Goal: Information Seeking & Learning: Learn about a topic

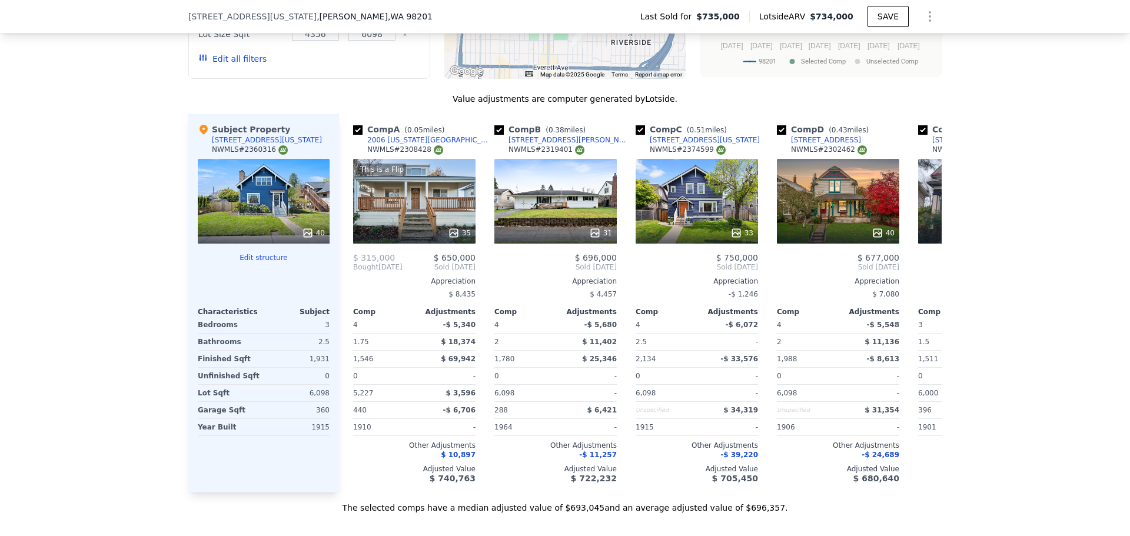
scroll to position [1402, 0]
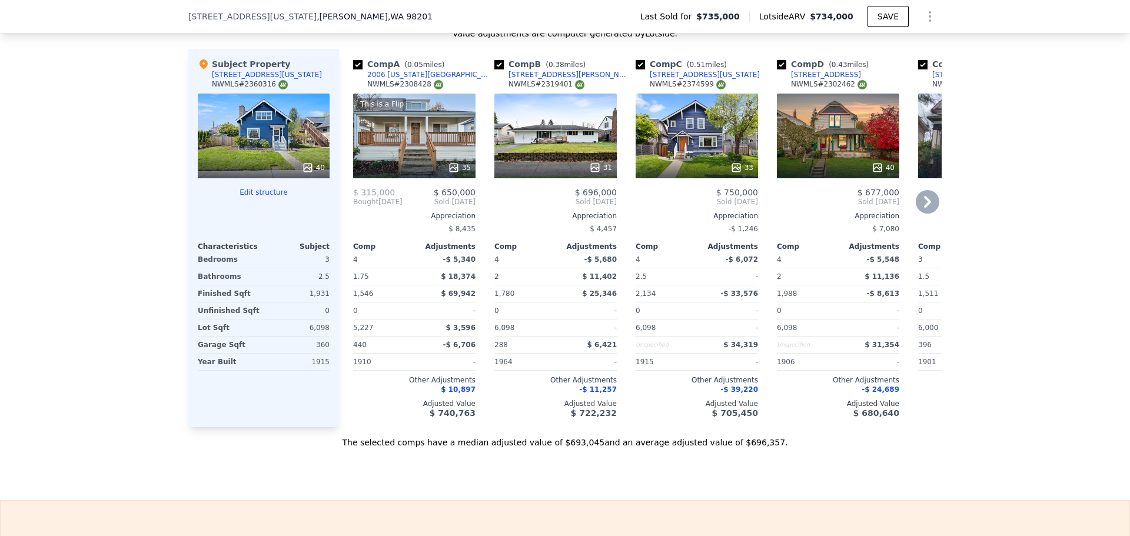
click at [418, 141] on div "This is a Flip 35" at bounding box center [414, 136] width 122 height 85
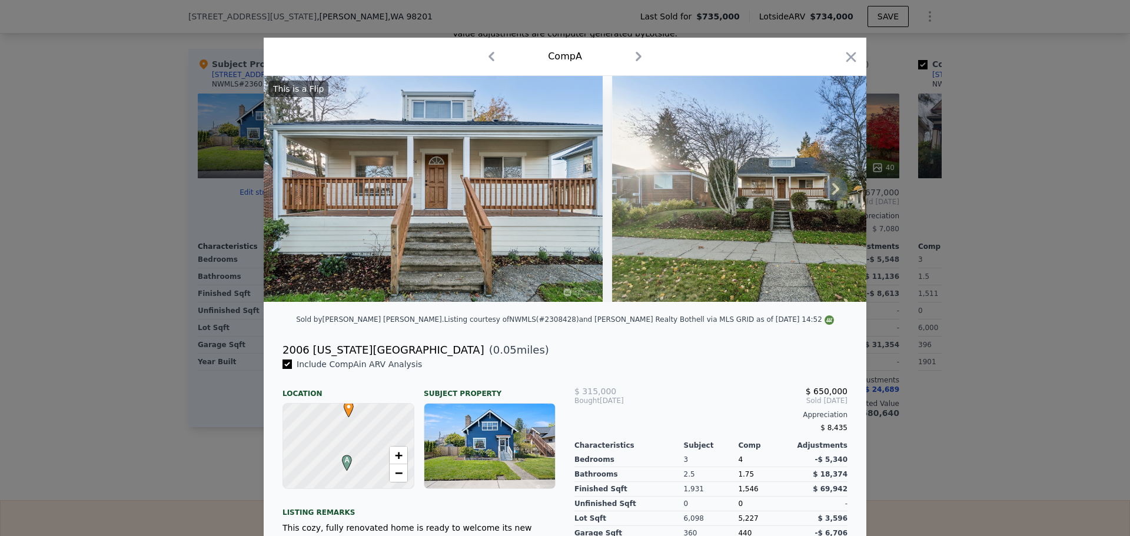
click at [496, 210] on img at bounding box center [433, 189] width 339 height 226
click at [824, 198] on icon at bounding box center [836, 189] width 24 height 24
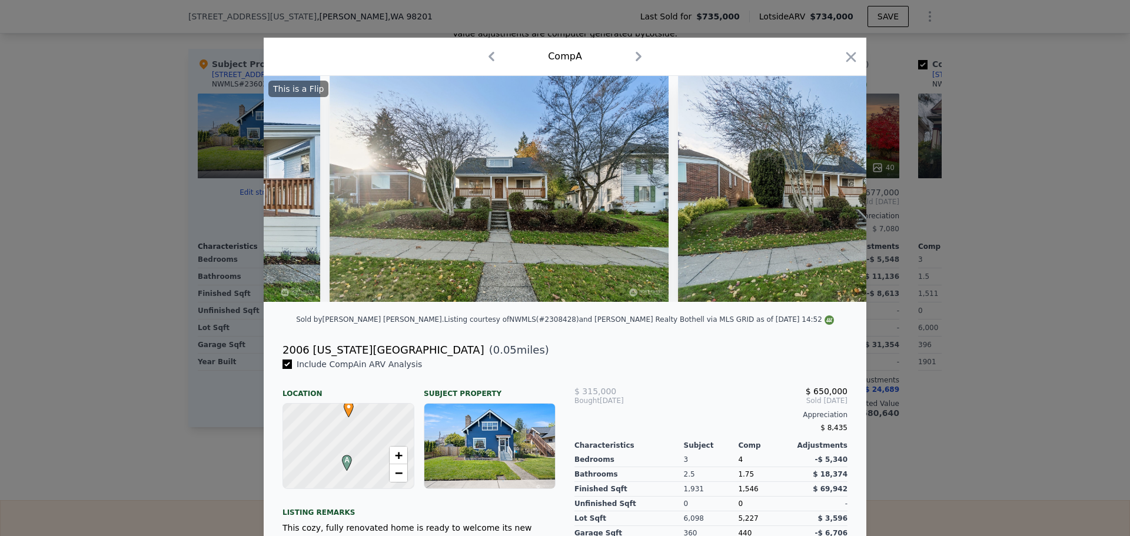
click at [824, 198] on div "This is a Flip" at bounding box center [565, 189] width 603 height 226
click at [824, 198] on icon at bounding box center [836, 189] width 24 height 24
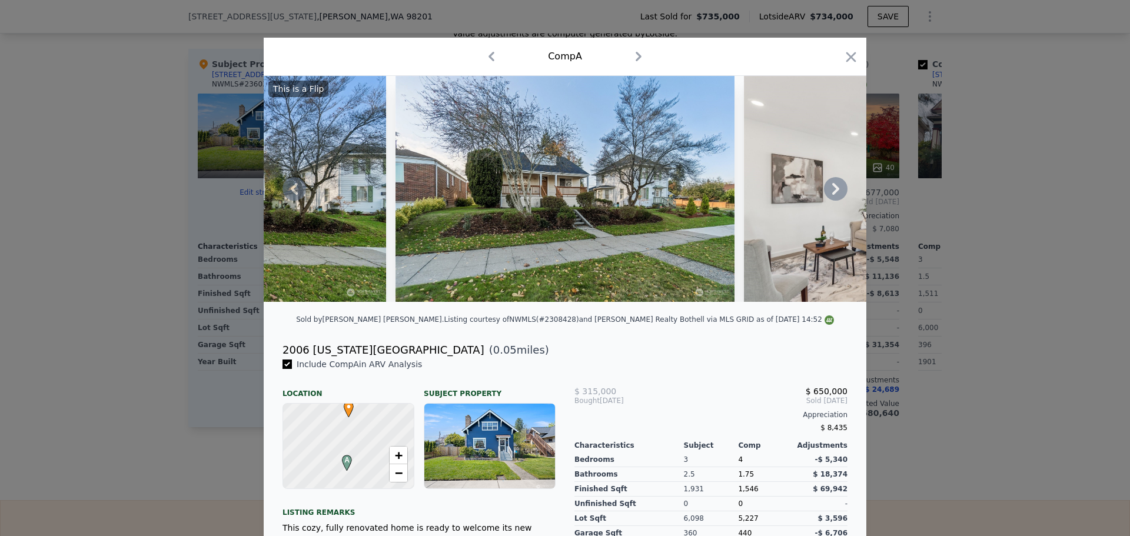
click at [832, 195] on icon at bounding box center [835, 189] width 7 height 12
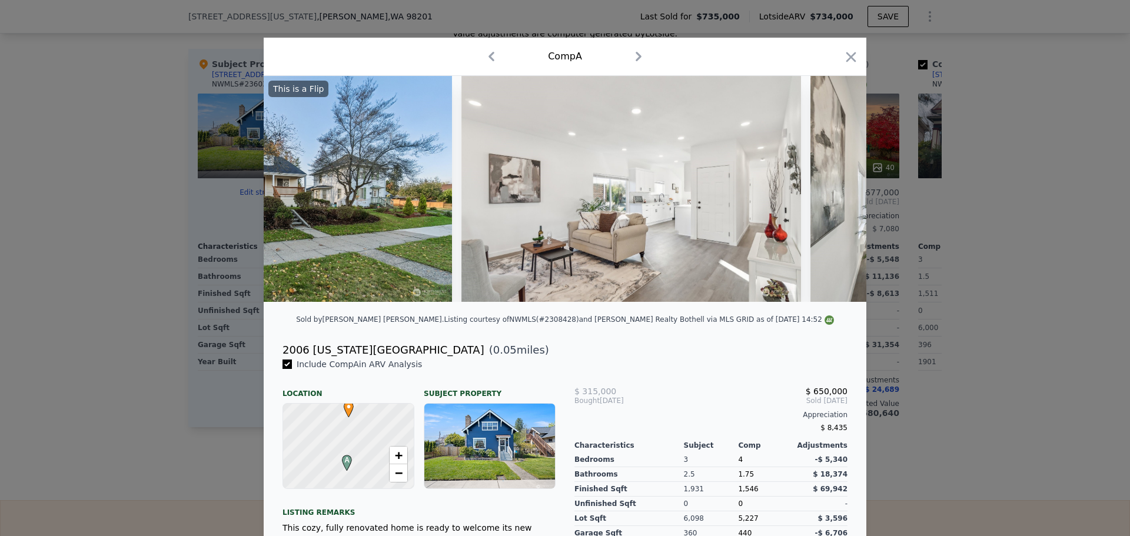
click at [831, 197] on img at bounding box center [980, 189] width 339 height 226
click at [831, 197] on div "This is a Flip" at bounding box center [565, 189] width 603 height 226
click at [832, 195] on icon at bounding box center [835, 189] width 7 height 12
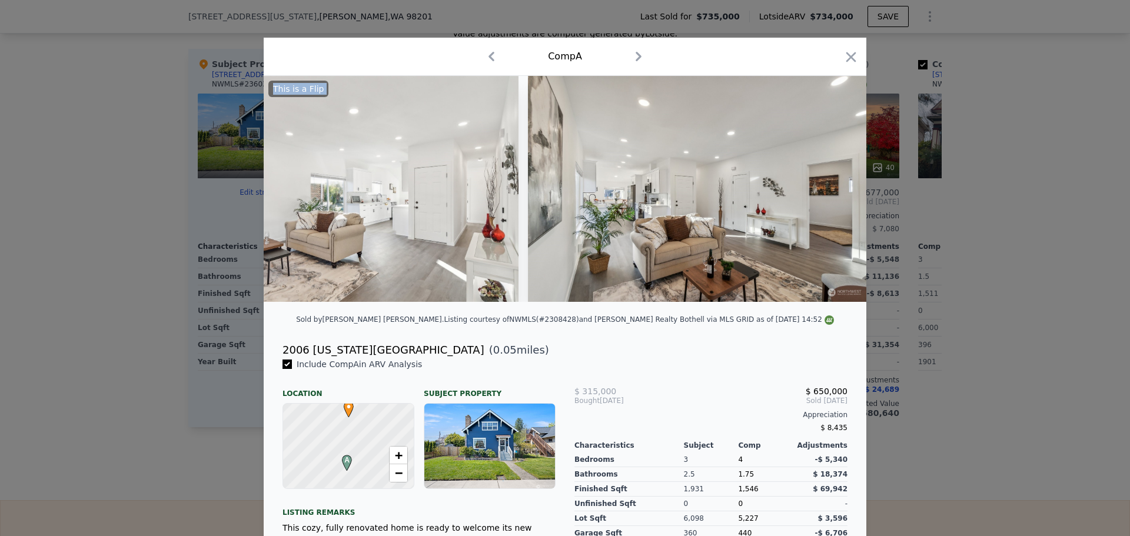
click at [831, 197] on img at bounding box center [697, 189] width 339 height 226
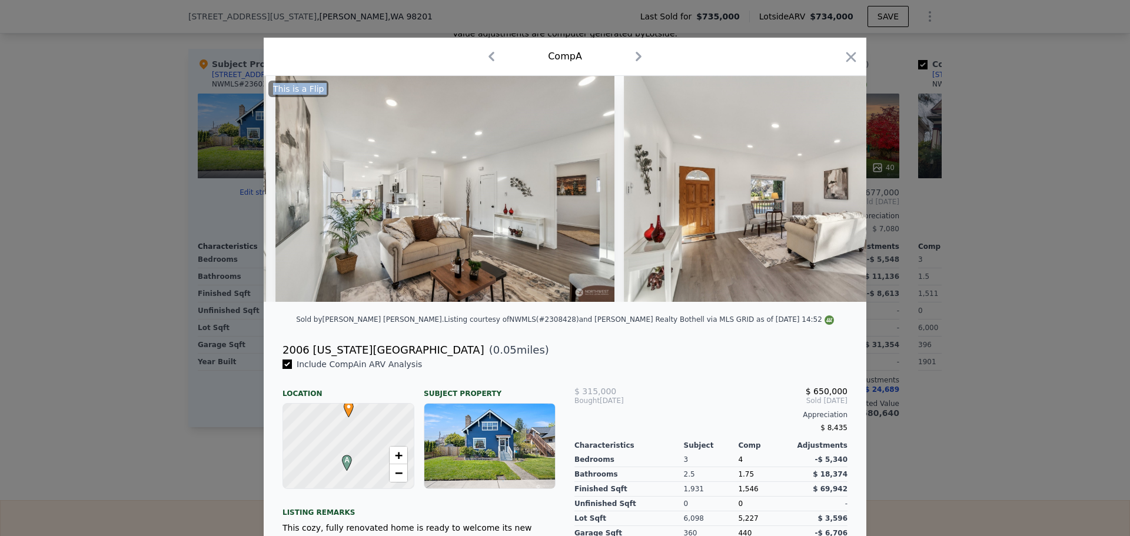
click at [831, 197] on img at bounding box center [793, 189] width 339 height 226
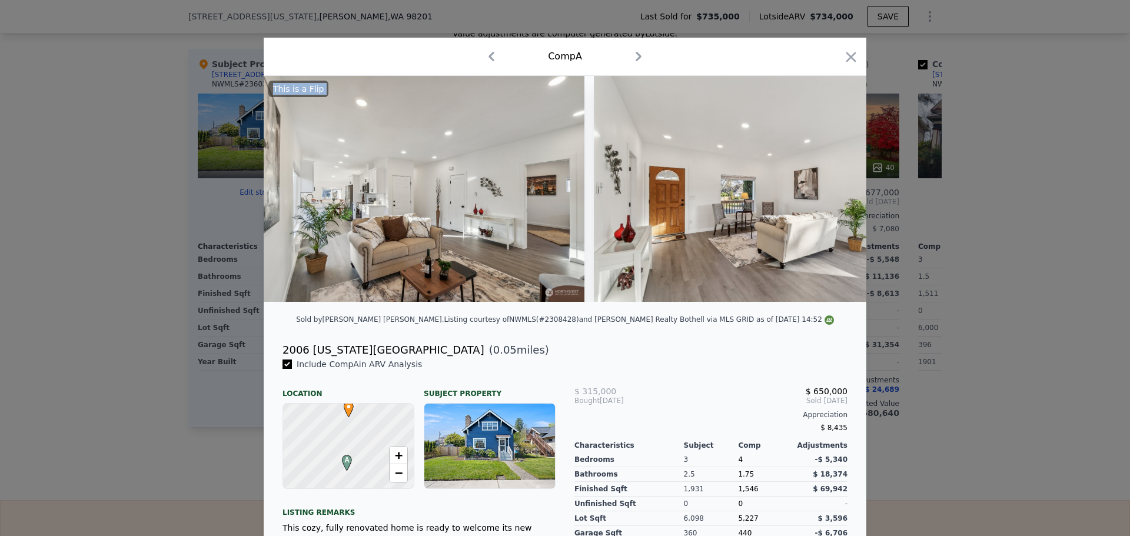
click at [831, 197] on img at bounding box center [763, 189] width 339 height 226
click at [832, 195] on icon at bounding box center [835, 189] width 7 height 12
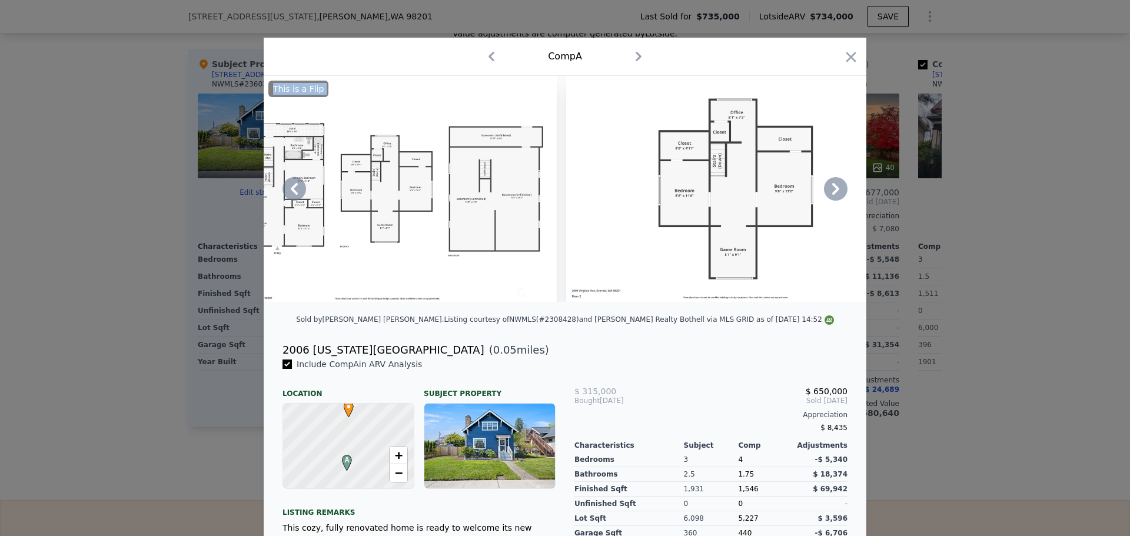
scroll to position [0, 11550]
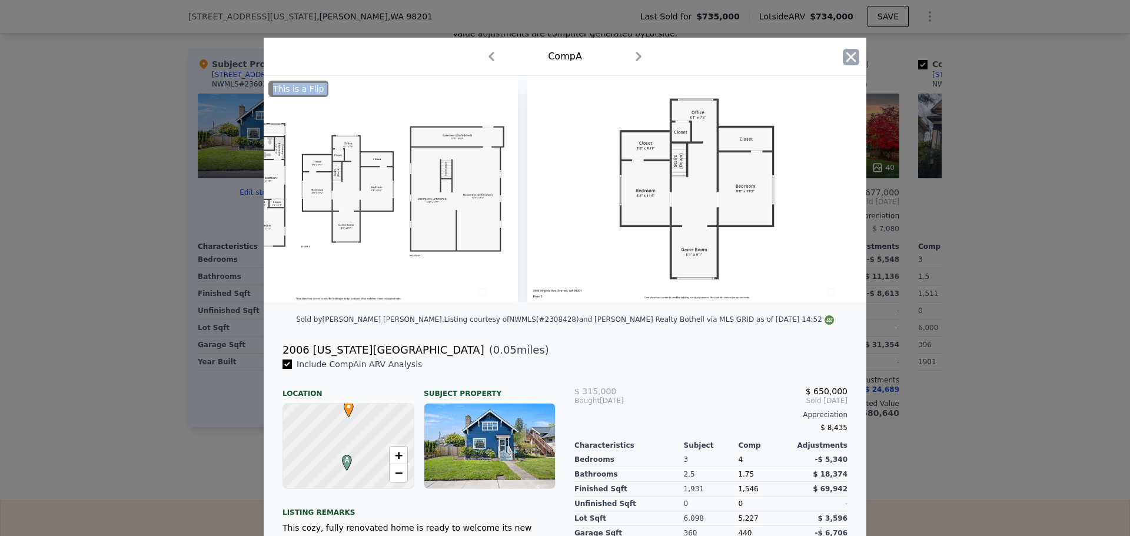
click at [849, 53] on icon "button" at bounding box center [851, 57] width 16 height 16
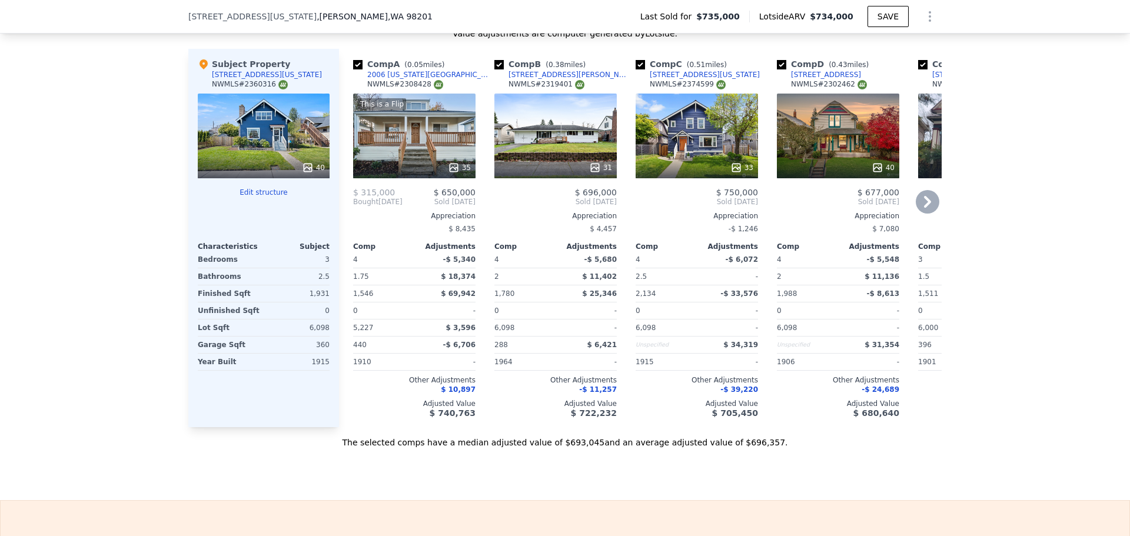
click at [709, 119] on div "33" at bounding box center [697, 136] width 122 height 85
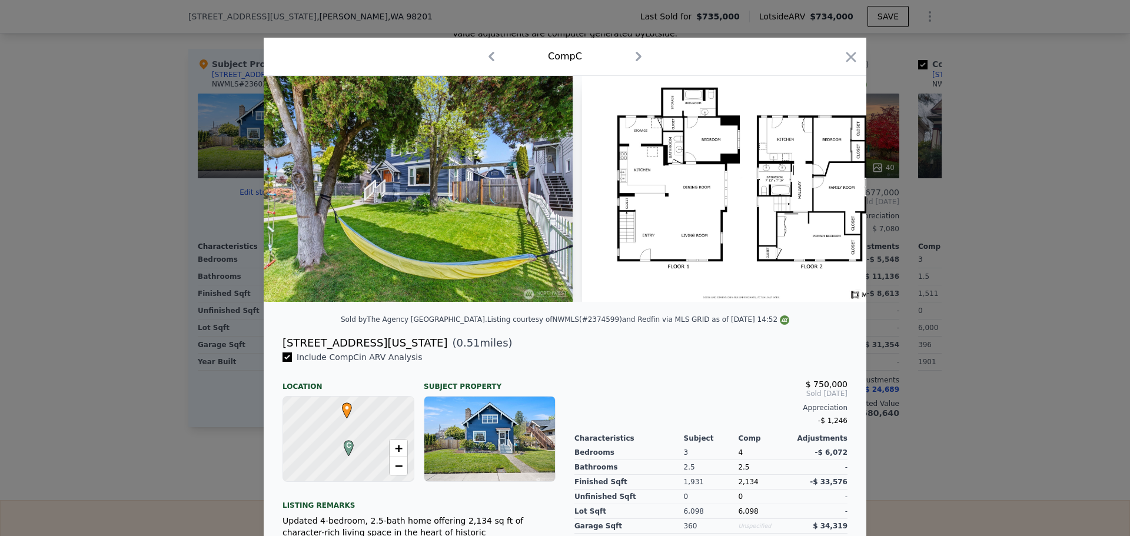
scroll to position [0, 10874]
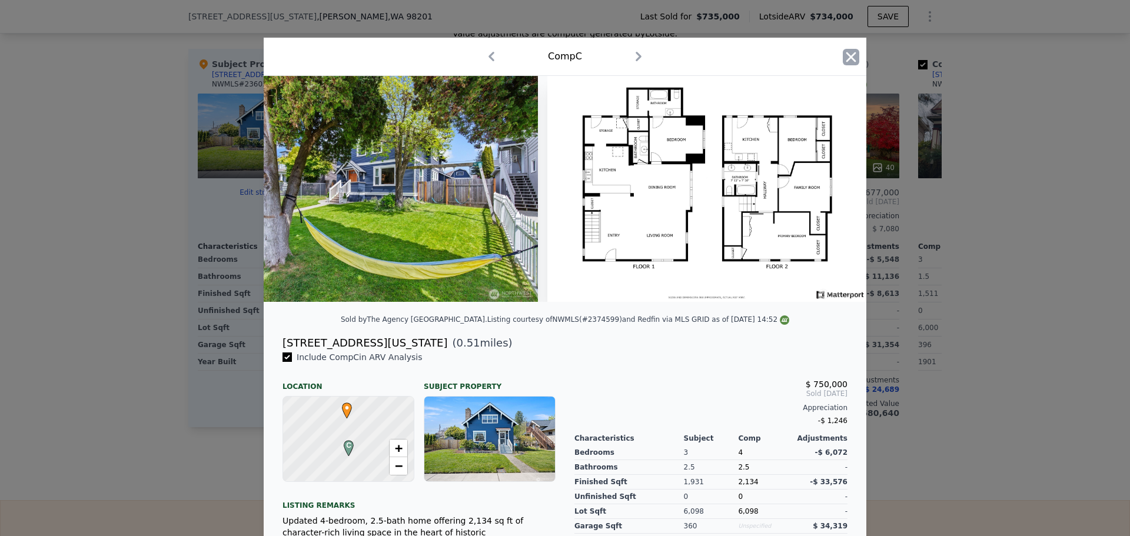
click at [847, 52] on icon "button" at bounding box center [851, 57] width 16 height 16
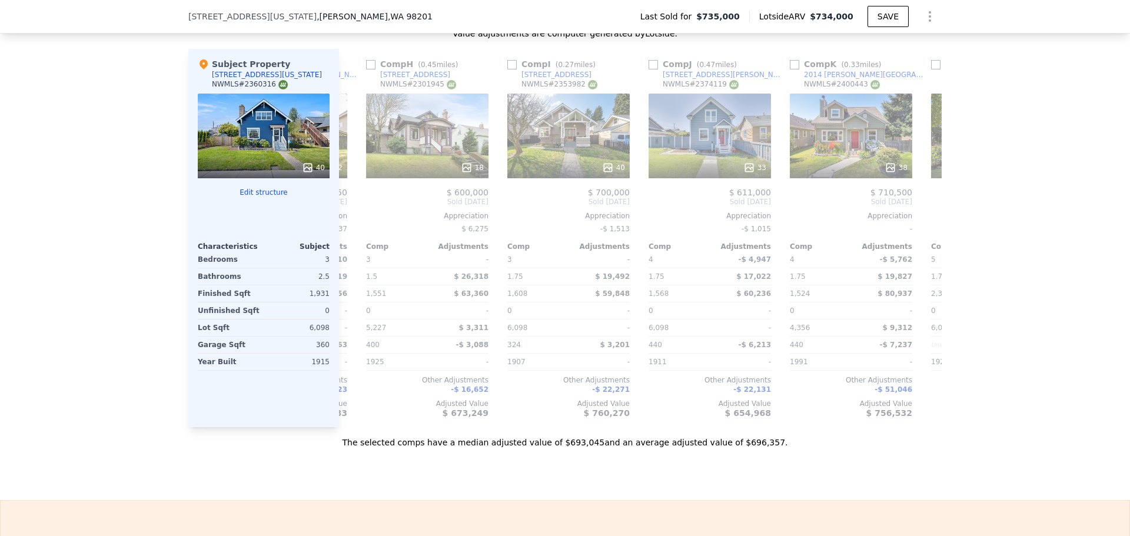
scroll to position [0, 1121]
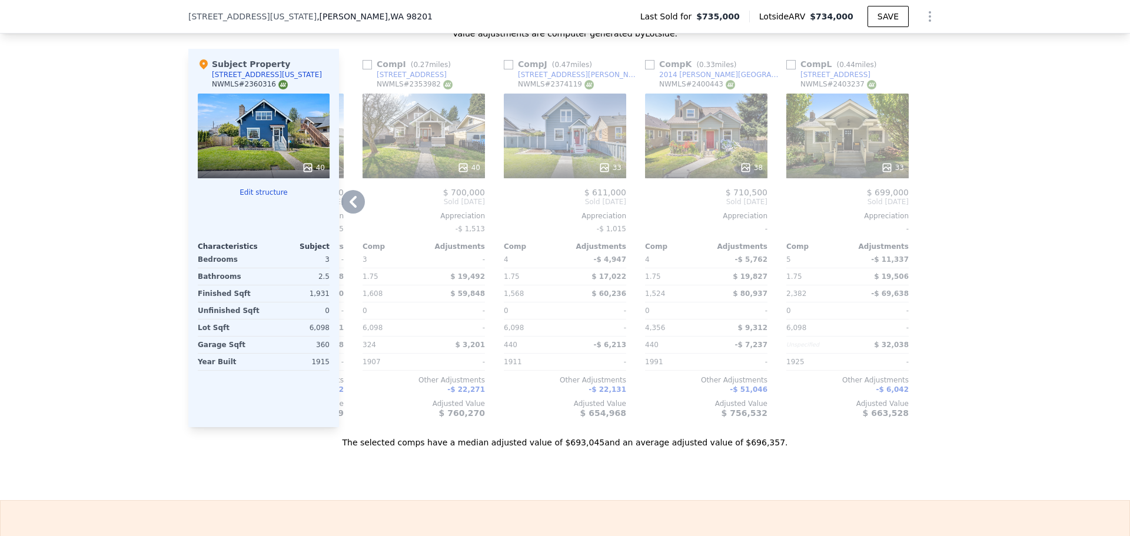
click at [678, 125] on div "38" at bounding box center [706, 136] width 122 height 85
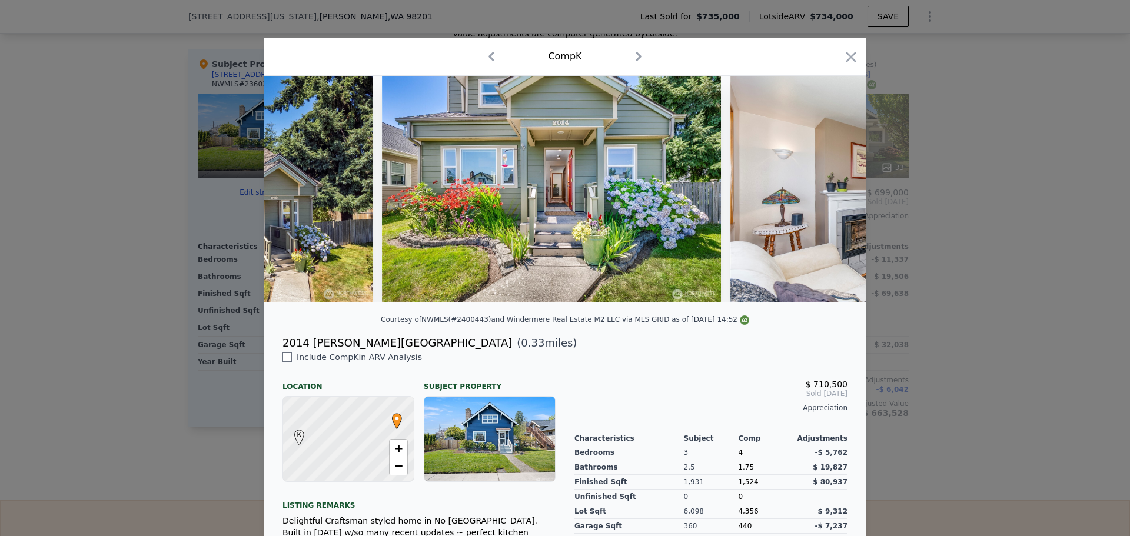
scroll to position [0, 630]
